Goal: Information Seeking & Learning: Learn about a topic

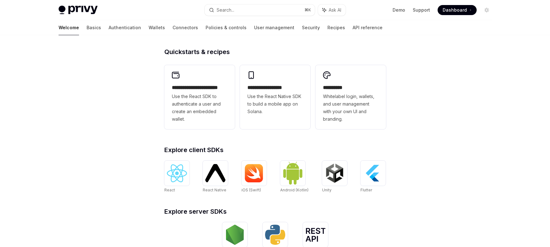
scroll to position [146, 0]
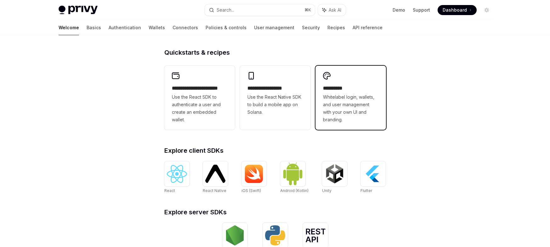
click at [352, 106] on span "Whitelabel login, wallets, and user management with your own UI and branding." at bounding box center [350, 108] width 55 height 30
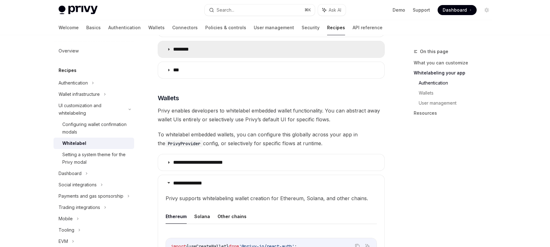
scroll to position [506, 0]
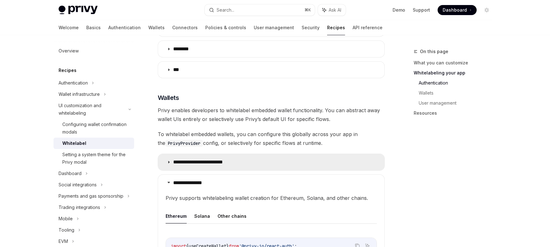
click at [250, 154] on summary "**********" at bounding box center [271, 162] width 226 height 16
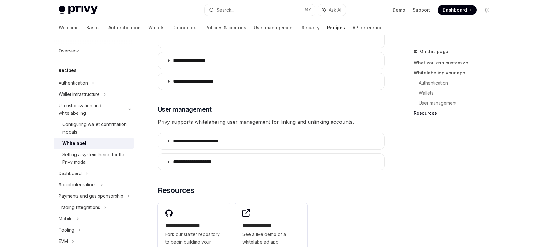
scroll to position [916, 0]
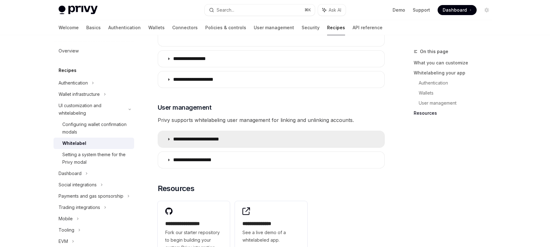
click at [251, 133] on summary "**********" at bounding box center [271, 139] width 226 height 16
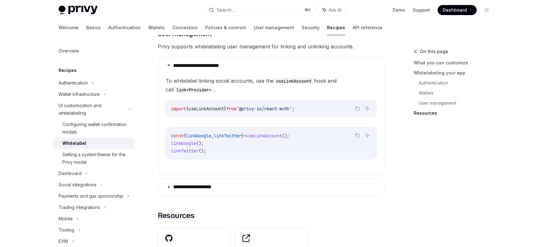
scroll to position [991, 0]
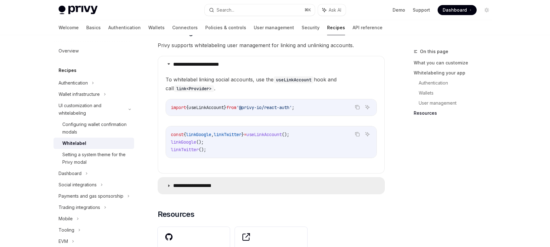
click at [259, 178] on summary "**********" at bounding box center [271, 186] width 226 height 16
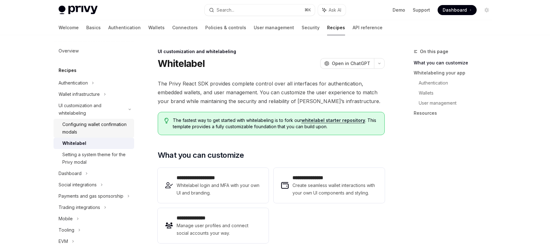
click at [92, 130] on div "Configuring wallet confirmation modals" at bounding box center [96, 128] width 68 height 15
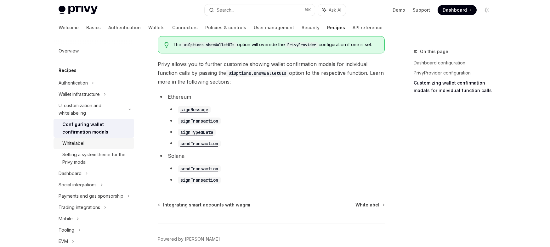
click at [91, 145] on div "Whitelabel" at bounding box center [96, 144] width 68 height 8
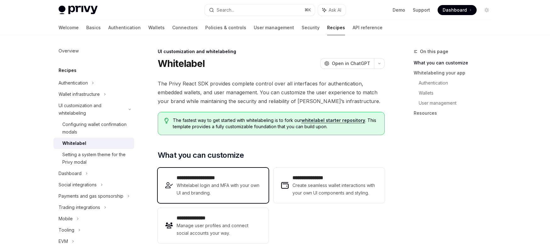
click at [217, 187] on span "Whitelabel login and MFA with your own UI and branding." at bounding box center [218, 189] width 84 height 15
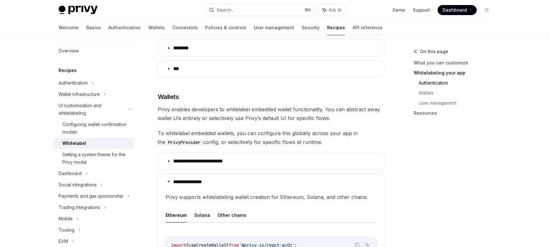
scroll to position [508, 0]
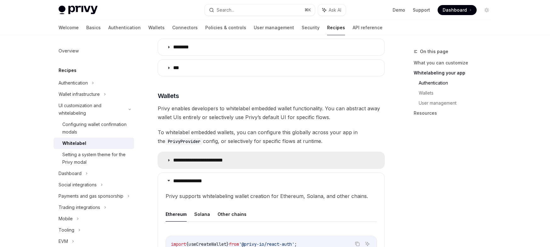
click at [338, 153] on summary "**********" at bounding box center [271, 160] width 226 height 16
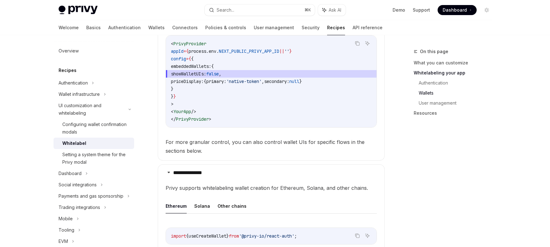
scroll to position [672, 0]
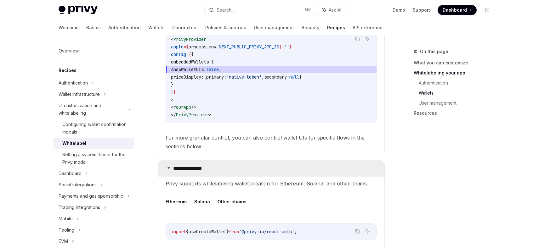
click at [318, 160] on summary "**********" at bounding box center [271, 168] width 226 height 16
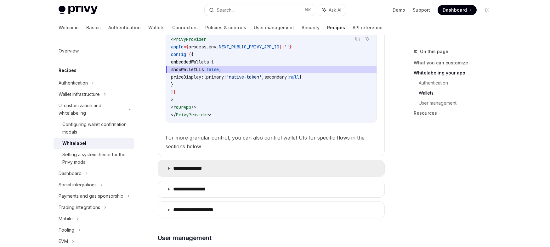
click at [317, 160] on summary "**********" at bounding box center [271, 168] width 226 height 16
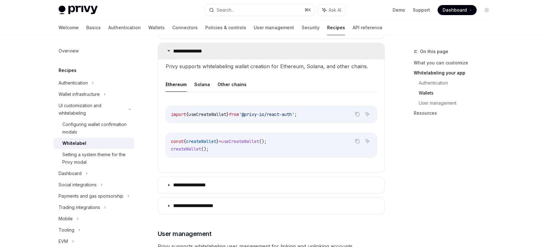
scroll to position [792, 0]
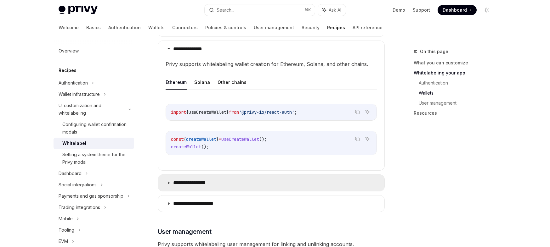
click at [298, 175] on summary "**********" at bounding box center [271, 183] width 226 height 16
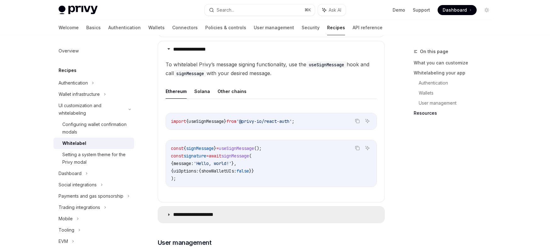
scroll to position [926, 0]
click at [310, 210] on summary "**********" at bounding box center [271, 214] width 226 height 16
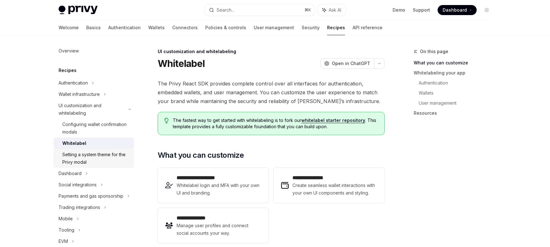
scroll to position [43, 0]
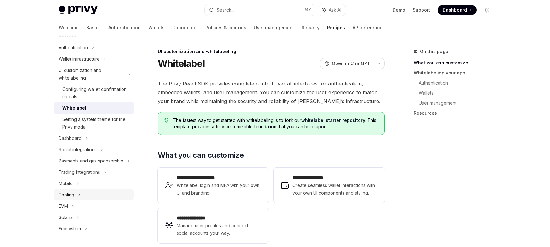
click at [75, 196] on div "Tooling" at bounding box center [93, 194] width 81 height 11
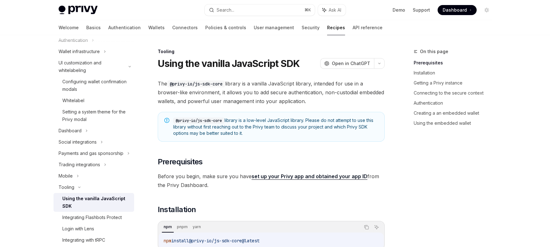
click at [94, 208] on div "Using the vanilla JavaScript SDK" at bounding box center [96, 202] width 68 height 15
type textarea "*"
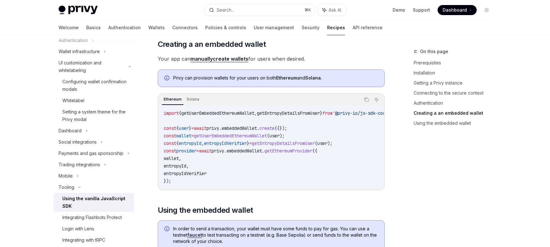
scroll to position [661, 0]
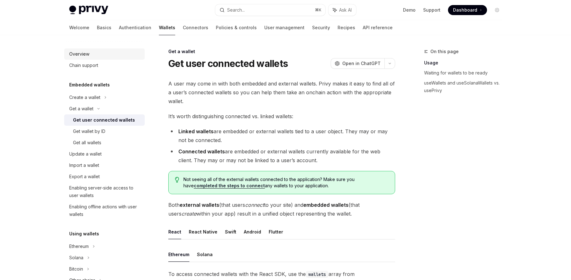
click at [95, 55] on div "Overview" at bounding box center [105, 54] width 72 height 8
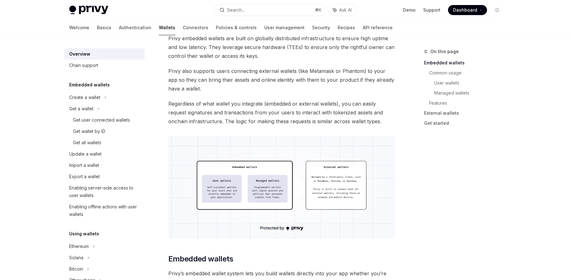
scroll to position [102, 0]
click at [232, 203] on img at bounding box center [281, 187] width 227 height 103
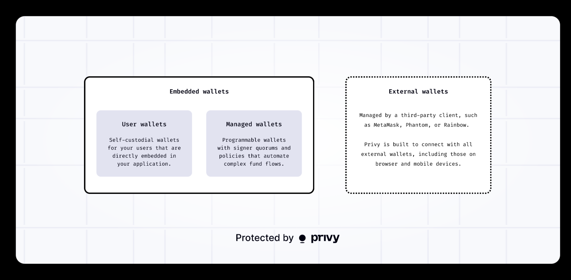
click at [232, 203] on img at bounding box center [288, 140] width 544 height 248
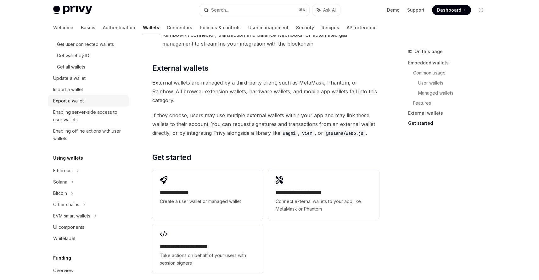
scroll to position [77, 0]
click at [73, 26] on div "Ethereum" at bounding box center [88, 20] width 81 height 11
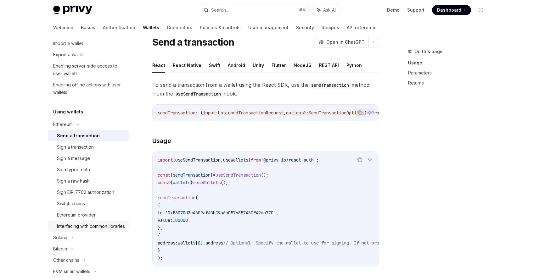
scroll to position [124, 0]
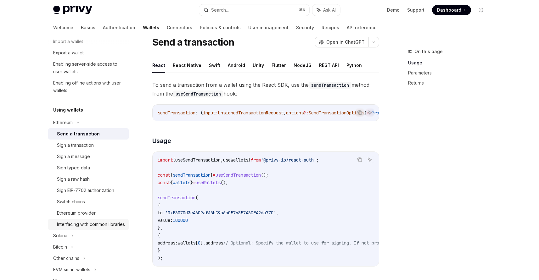
click at [85, 226] on div "Interfacing with common libraries" at bounding box center [91, 225] width 68 height 8
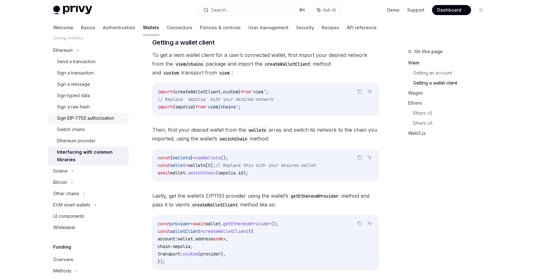
scroll to position [206, 0]
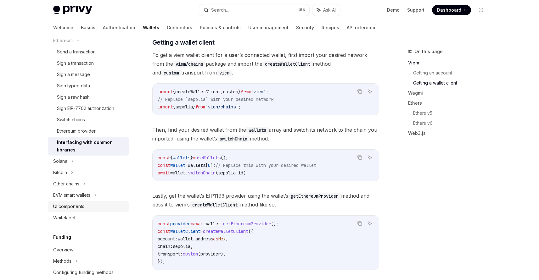
click at [86, 208] on div "UI components" at bounding box center [89, 207] width 72 height 8
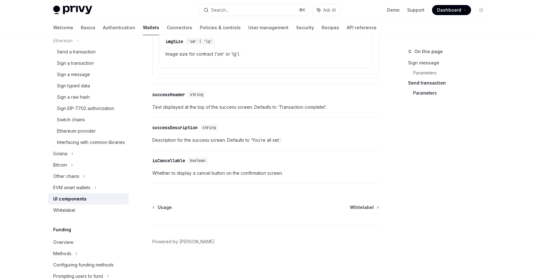
scroll to position [225, 0]
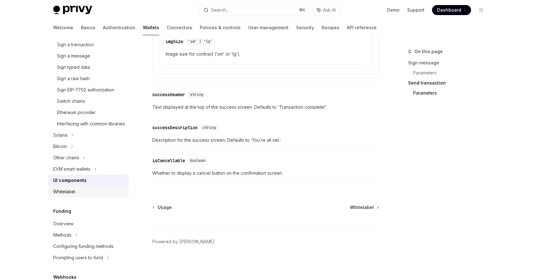
click at [95, 198] on link "Whitelabel" at bounding box center [88, 191] width 81 height 11
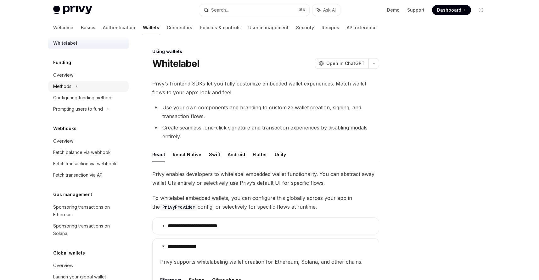
scroll to position [377, 0]
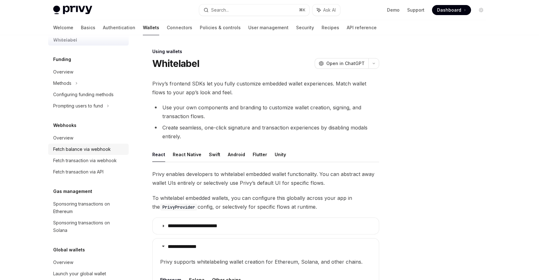
click at [101, 153] on div "Fetch balance via webhook" at bounding box center [82, 150] width 58 height 8
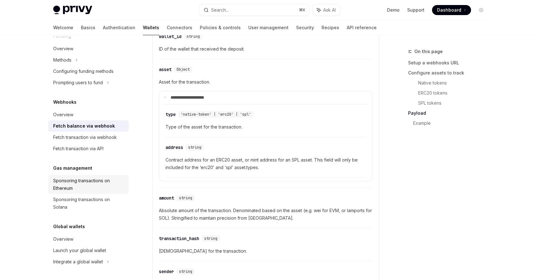
scroll to position [407, 0]
click at [71, 235] on link "Overview" at bounding box center [88, 239] width 81 height 11
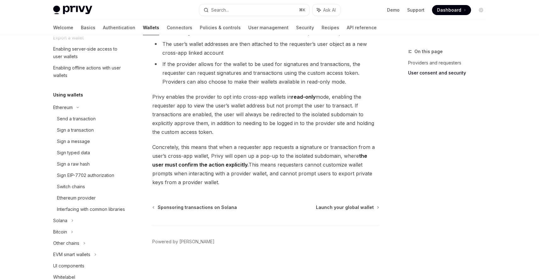
scroll to position [138, 0]
click at [68, 213] on div "Interfacing with common libraries" at bounding box center [91, 210] width 68 height 8
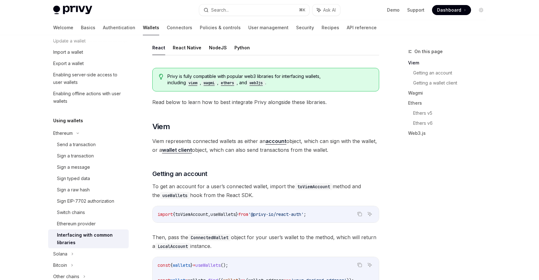
scroll to position [113, 0]
click at [95, 93] on div "Enabling offline actions with user wallets" at bounding box center [89, 98] width 72 height 15
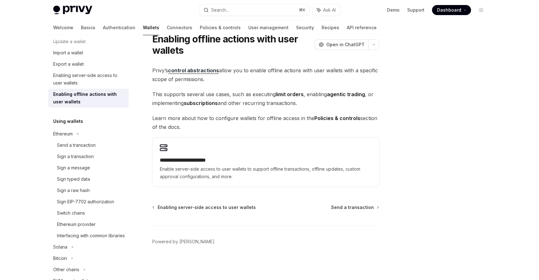
scroll to position [25, 0]
click at [95, 81] on div "Enabling server-side access to user wallets" at bounding box center [89, 79] width 72 height 15
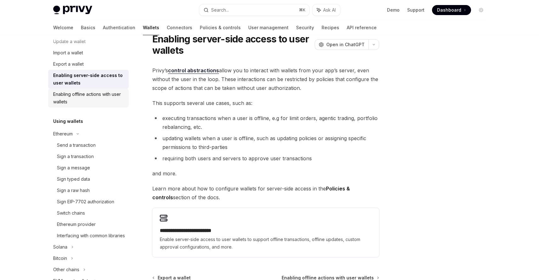
click at [91, 95] on div "Enabling offline actions with user wallets" at bounding box center [89, 98] width 72 height 15
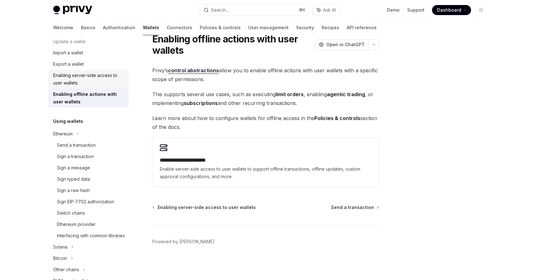
click at [63, 86] on div "Enabling server-side access to user wallets" at bounding box center [89, 79] width 72 height 15
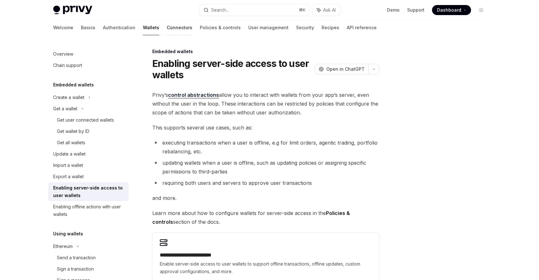
click at [167, 26] on link "Connectors" at bounding box center [179, 27] width 25 height 15
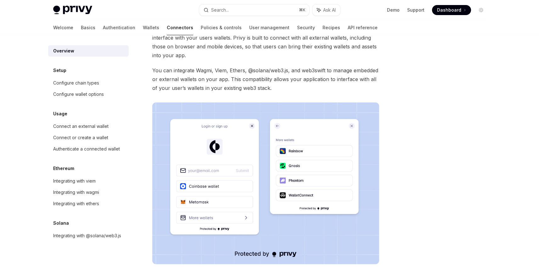
scroll to position [46, 0]
click at [92, 82] on div "Configure chain types" at bounding box center [76, 83] width 46 height 8
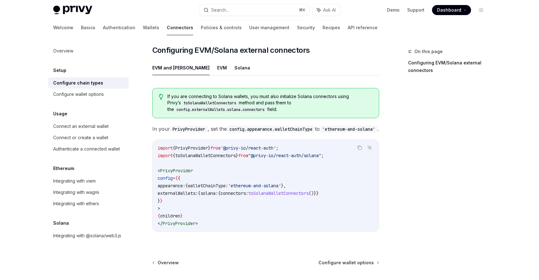
scroll to position [83, 0]
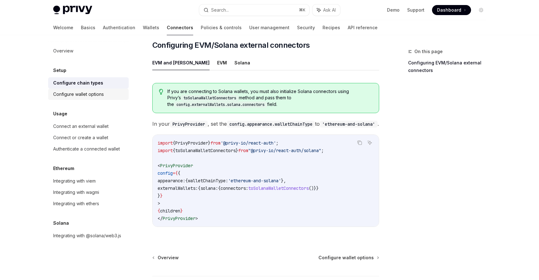
click at [114, 97] on div "Configure wallet options" at bounding box center [89, 95] width 72 height 8
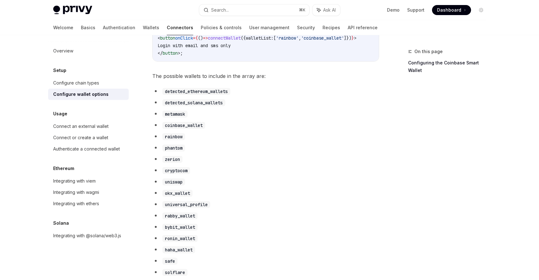
scroll to position [311, 0]
click at [182, 113] on ul "detected_ethereum_wallets detected_solana_wallets metamask coinbase_wallet rain…" at bounding box center [265, 203] width 227 height 233
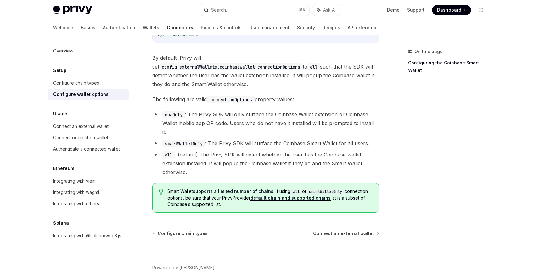
scroll to position [861, 0]
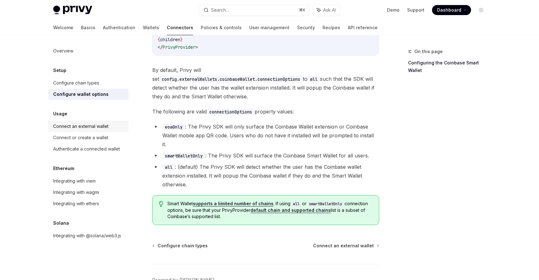
click at [94, 127] on div "Connect an external wallet" at bounding box center [80, 127] width 55 height 8
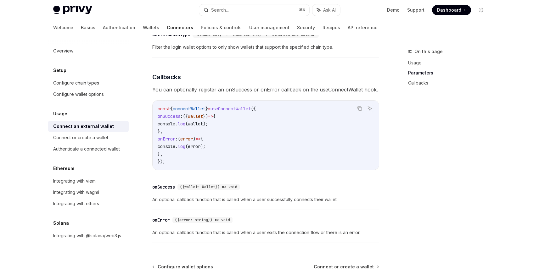
scroll to position [354, 0]
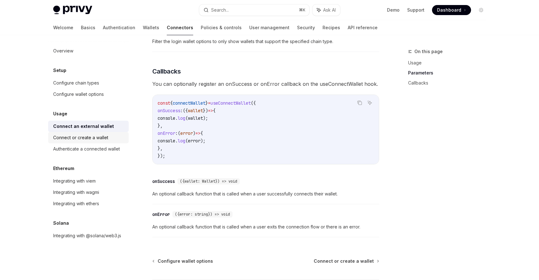
click at [94, 139] on div "Connect or create a wallet" at bounding box center [80, 138] width 55 height 8
type textarea "*"
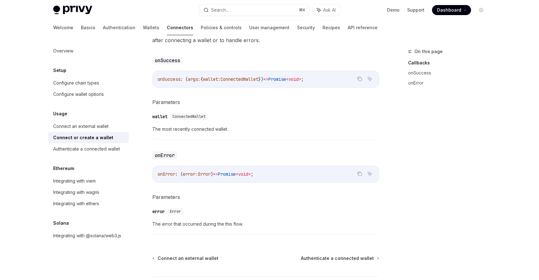
scroll to position [366, 0]
